Goal: Check status: Check status

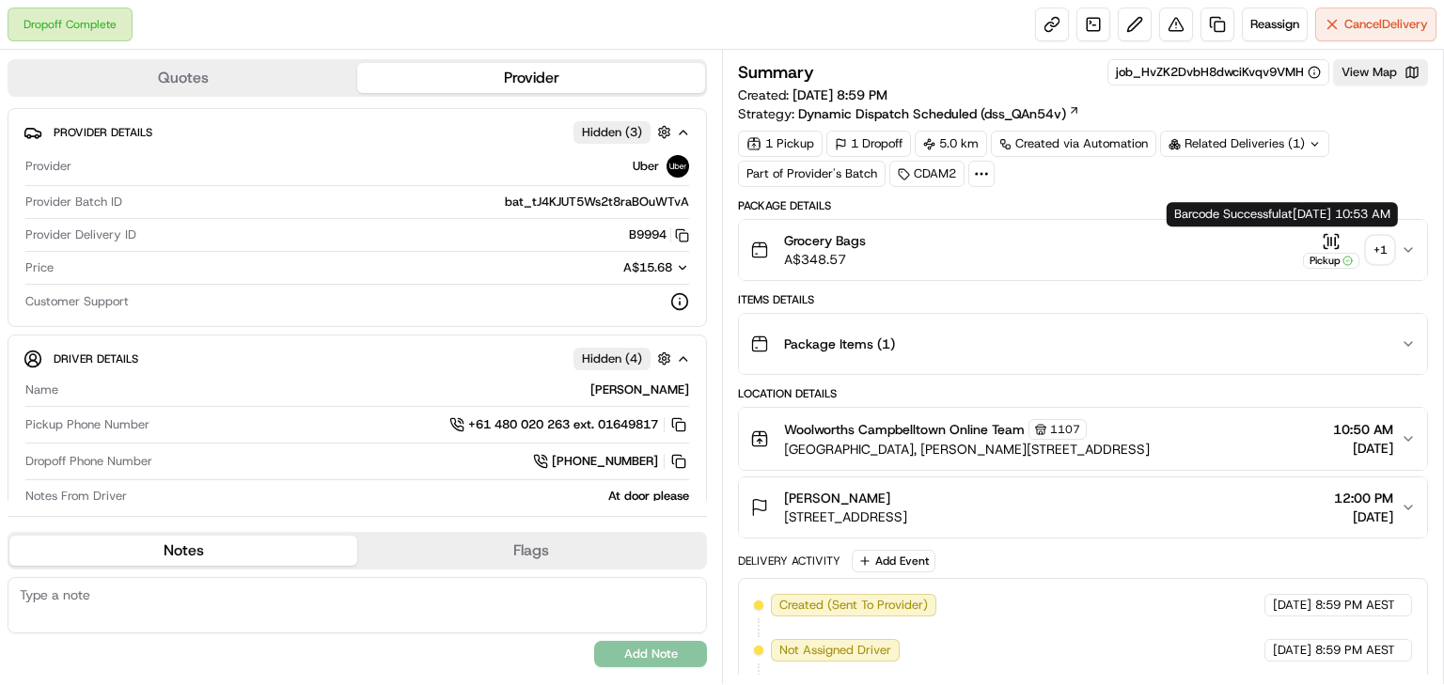
click at [1379, 250] on div "+ 1" at bounding box center [1380, 250] width 26 height 26
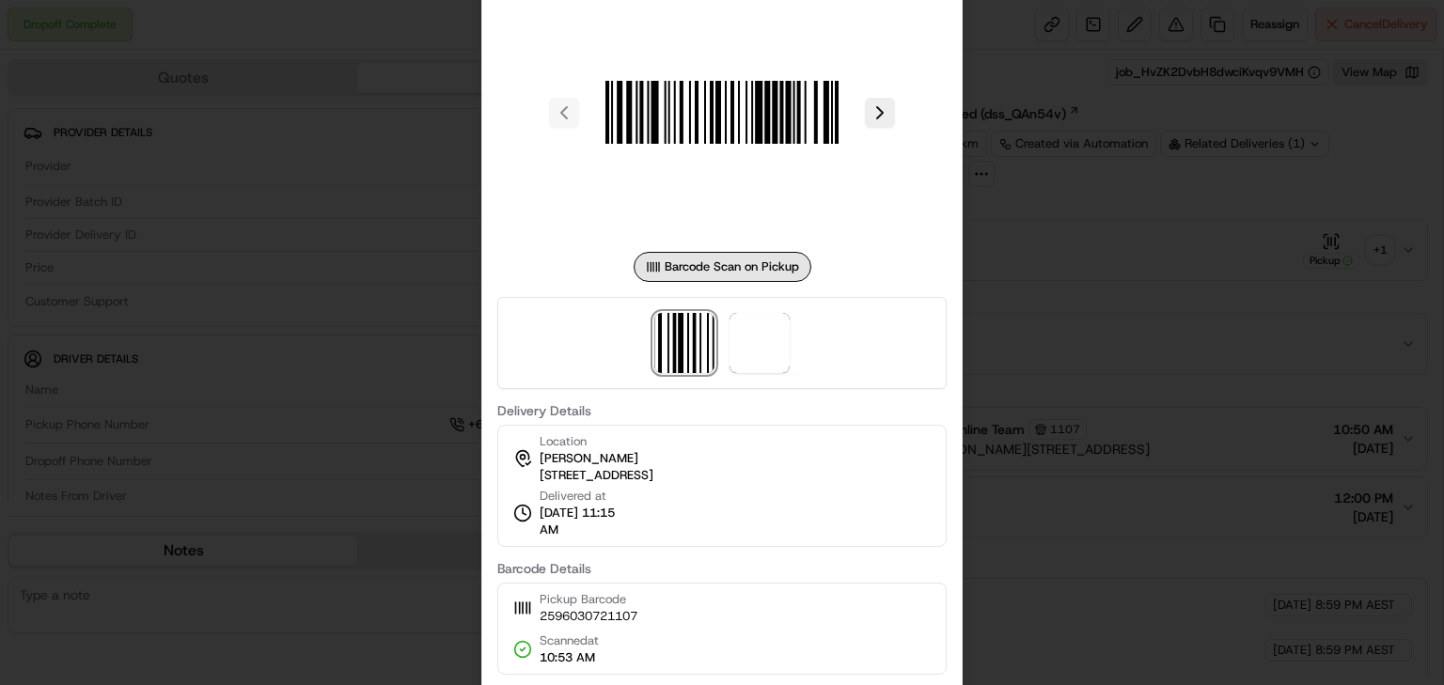
click at [457, 243] on div at bounding box center [722, 342] width 1444 height 685
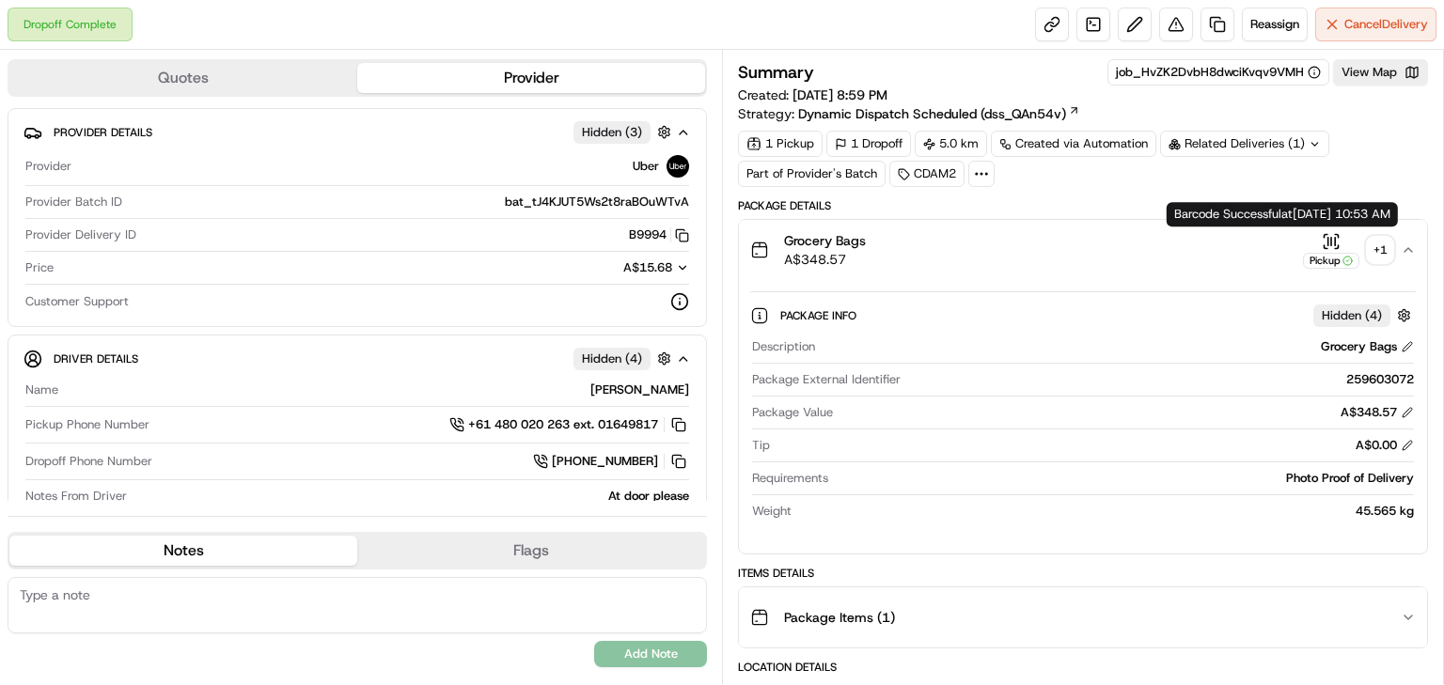
click at [1371, 248] on div "+ 1" at bounding box center [1380, 250] width 26 height 26
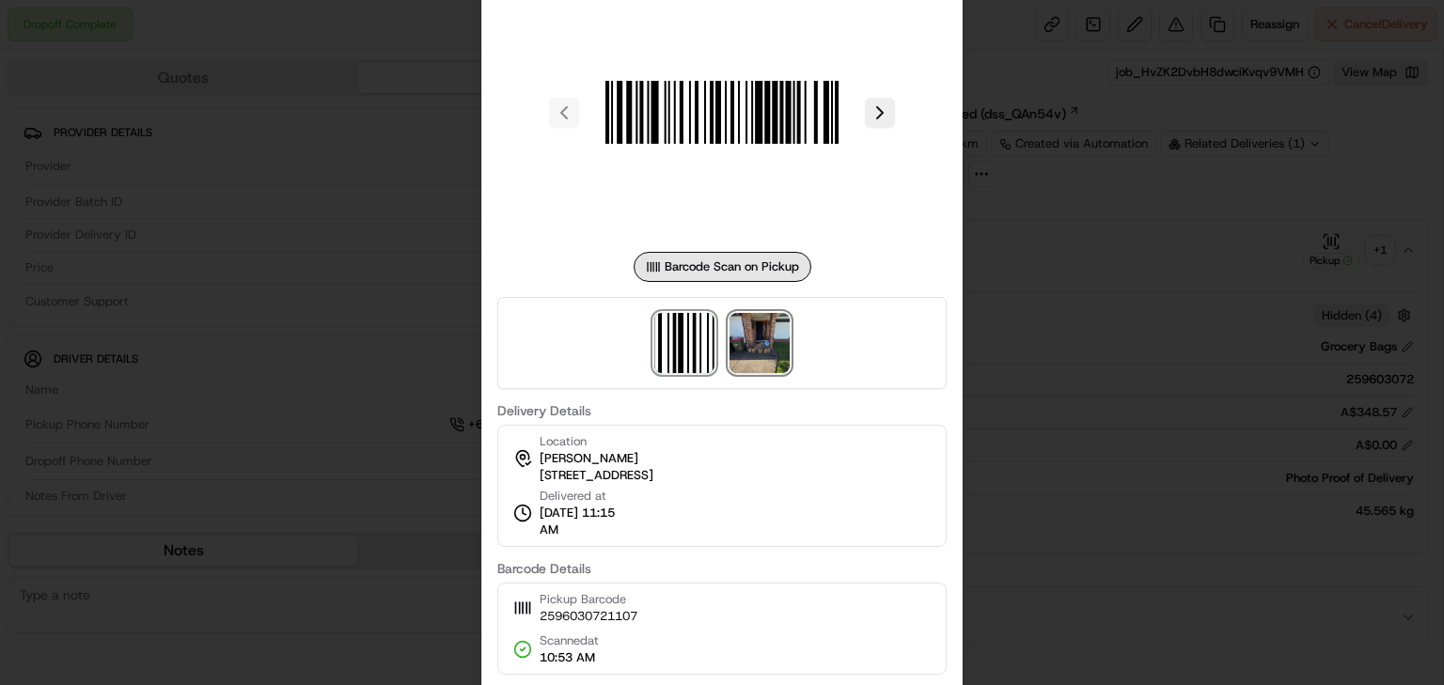
click at [770, 343] on img at bounding box center [759, 343] width 60 height 60
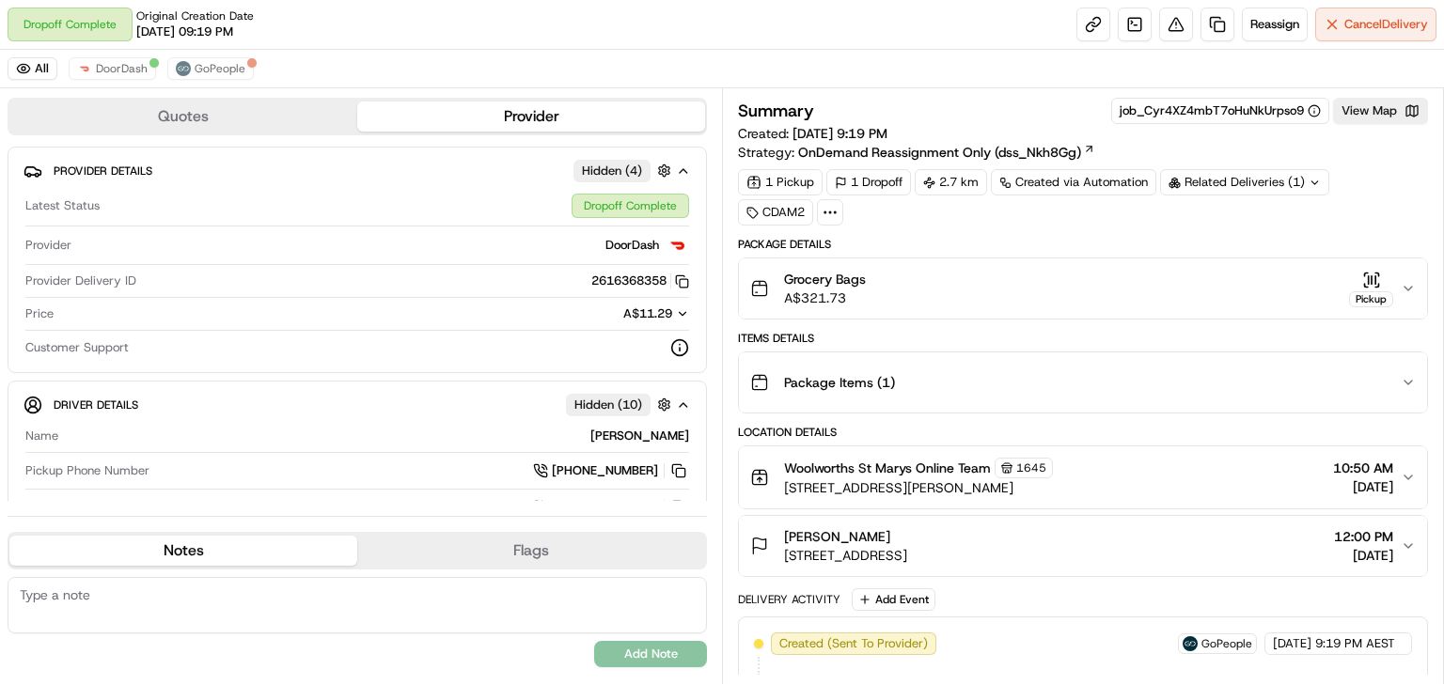
click at [1226, 180] on div "Related Deliveries (1)" at bounding box center [1244, 182] width 169 height 26
